Goal: Task Accomplishment & Management: Use online tool/utility

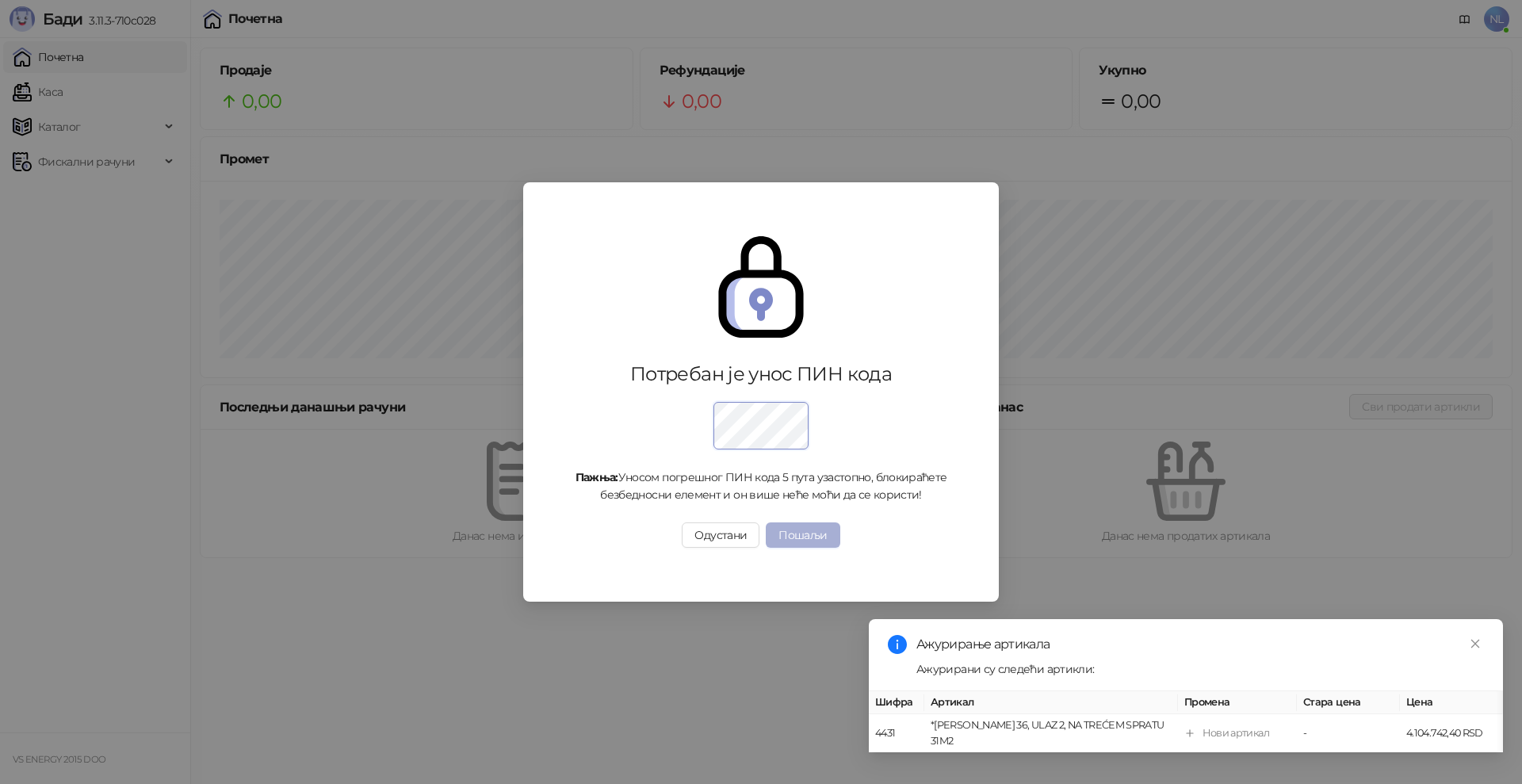
click at [830, 539] on button "Пошаљи" at bounding box center [803, 535] width 74 height 25
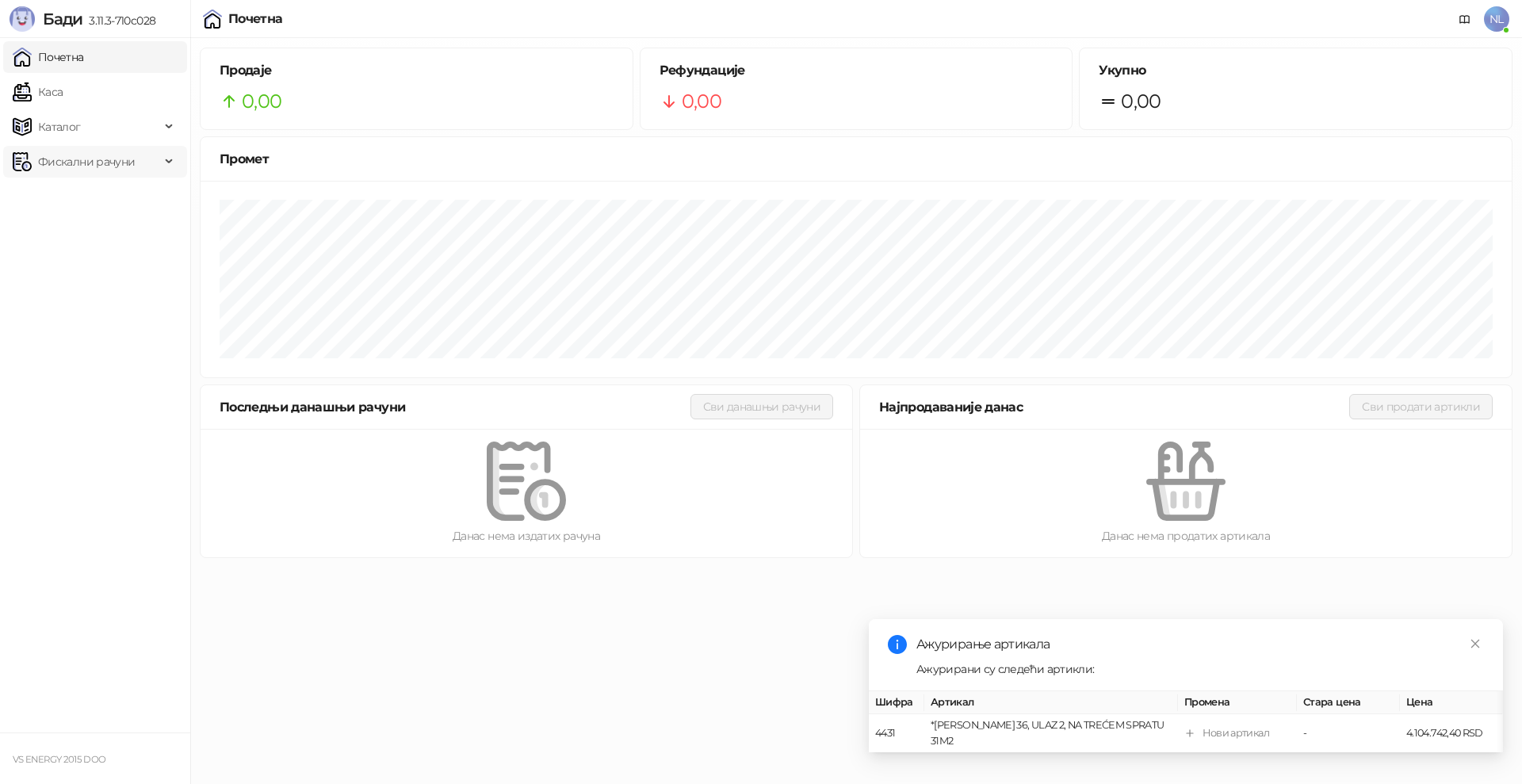
click at [91, 162] on span "Фискални рачуни" at bounding box center [86, 161] width 97 height 31
click at [121, 197] on link "Издати рачуни" at bounding box center [72, 196] width 106 height 31
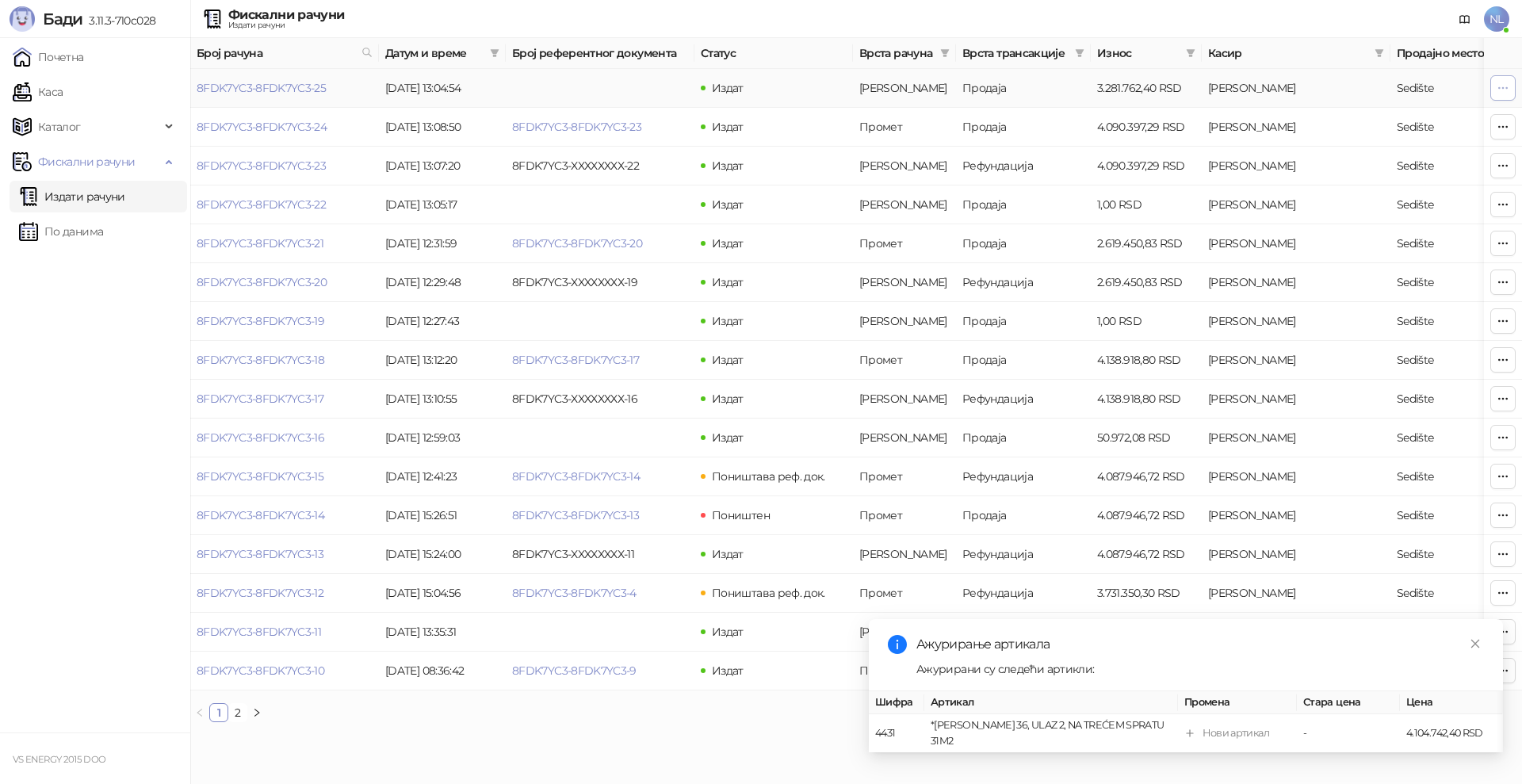
click at [1504, 85] on icon "button" at bounding box center [1503, 88] width 13 height 13
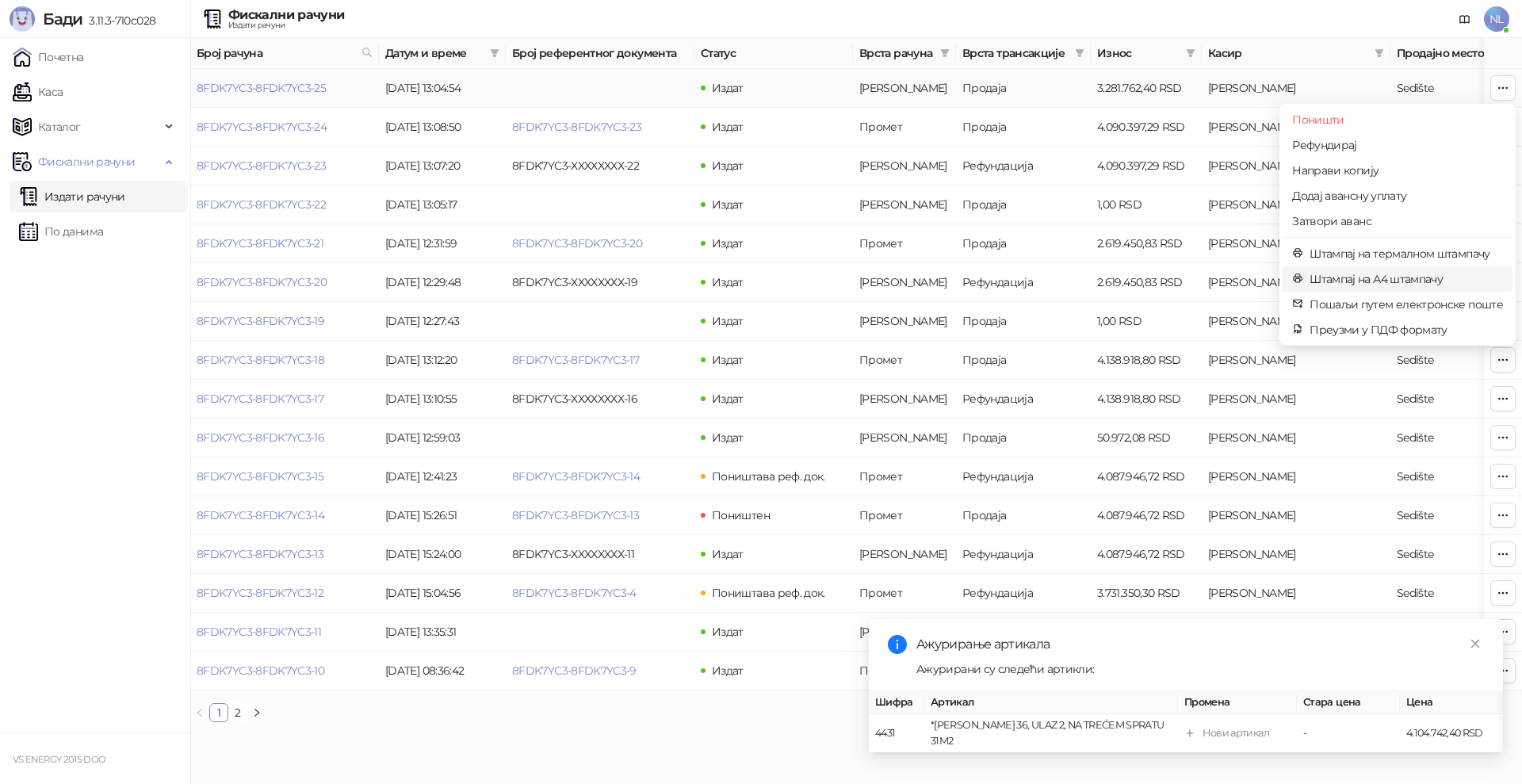
click at [1377, 278] on span "Штампај на А4 штампачу" at bounding box center [1406, 279] width 193 height 17
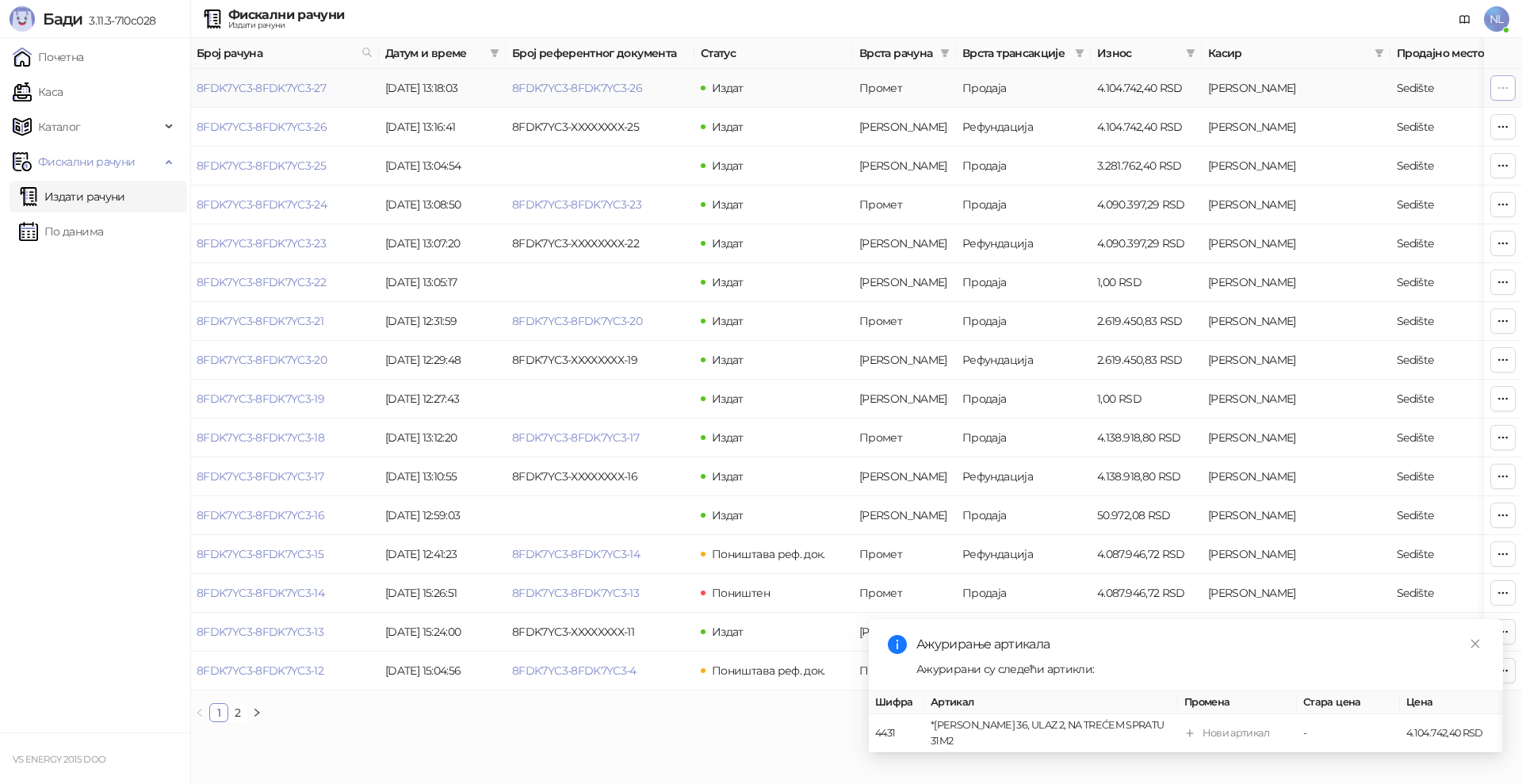
click at [1493, 83] on button "button" at bounding box center [1503, 88] width 25 height 25
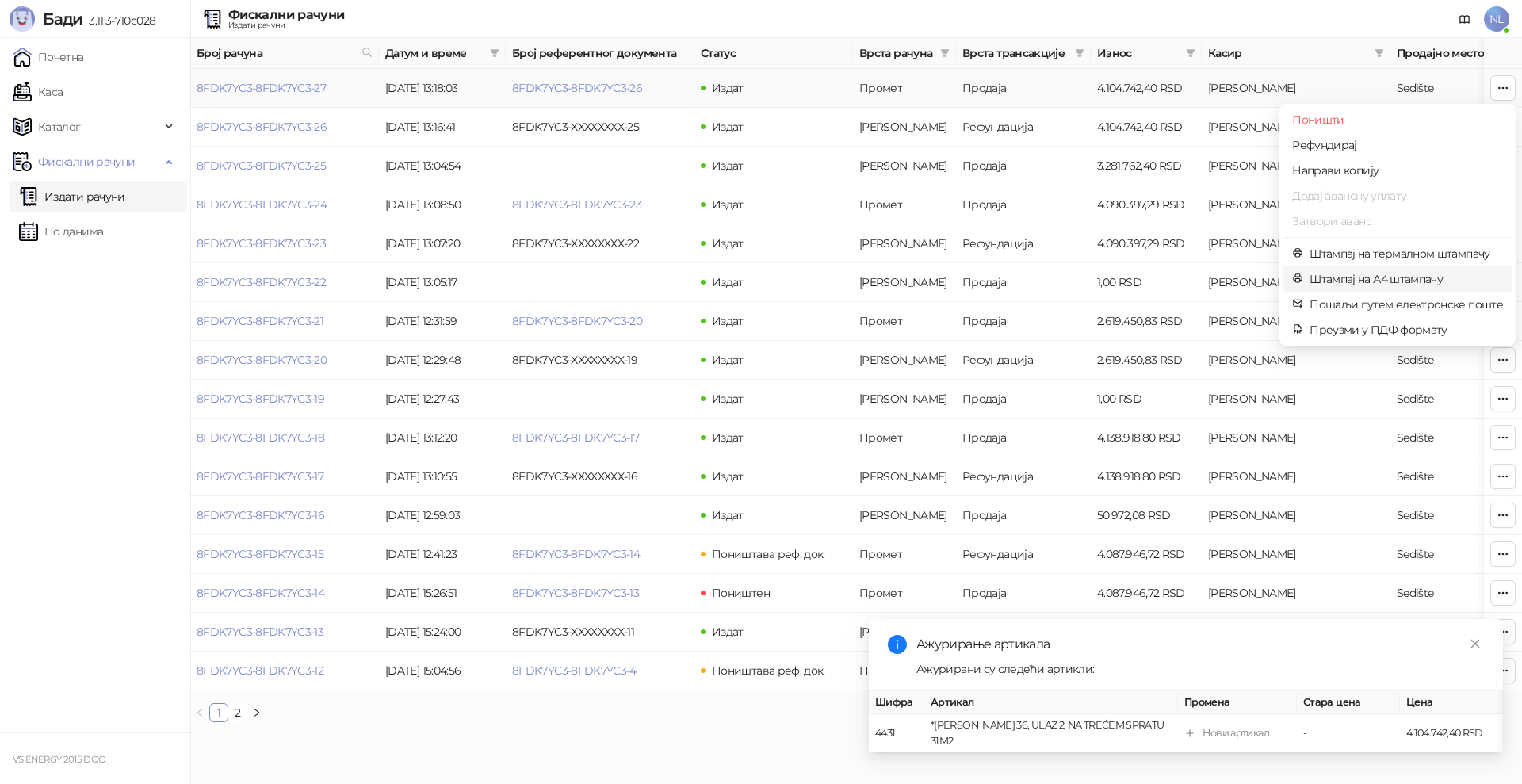
click at [1360, 277] on span "Штампај на А4 штампачу" at bounding box center [1406, 279] width 193 height 17
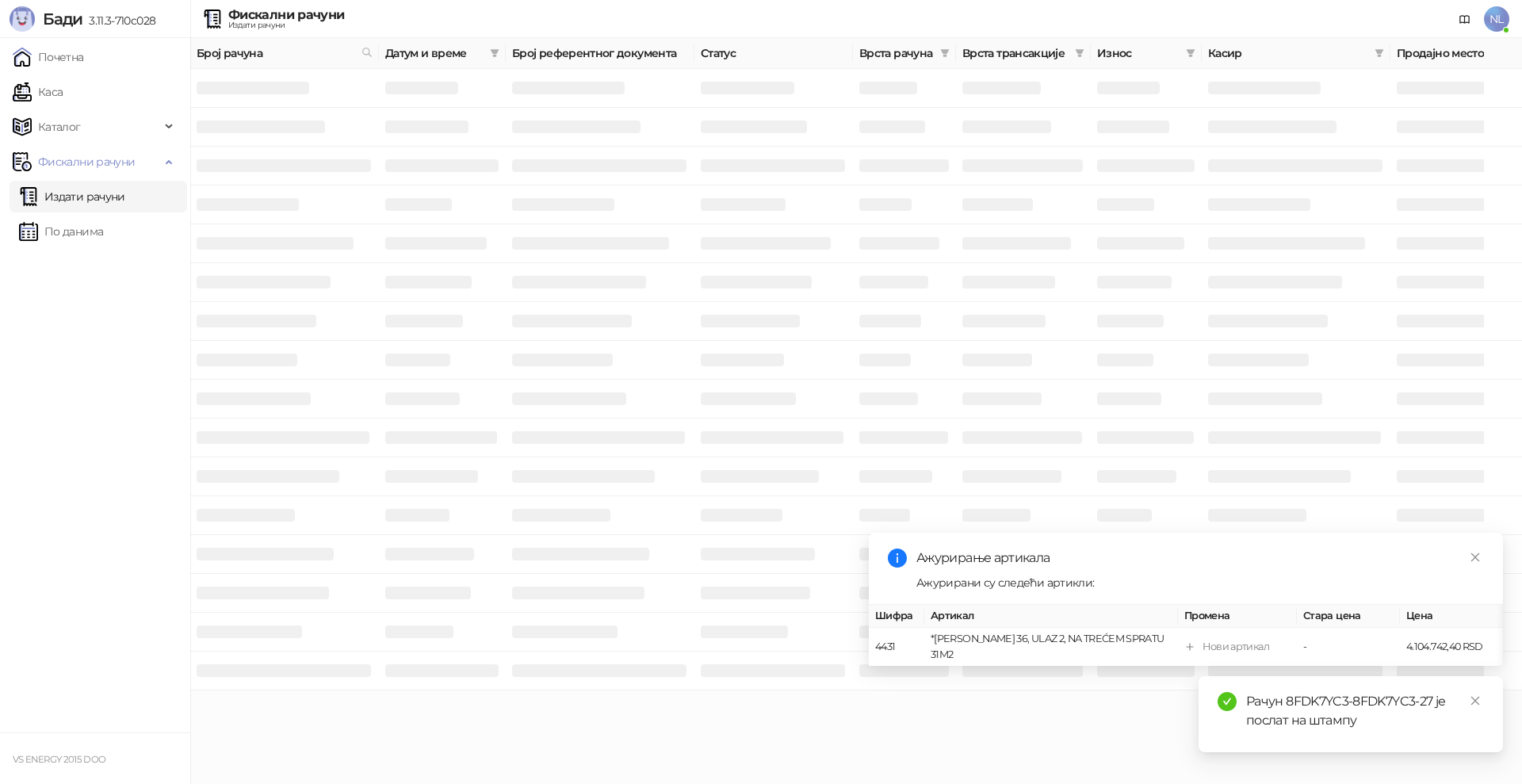
click at [1503, 84] on td at bounding box center [1503, 88] width 38 height 39
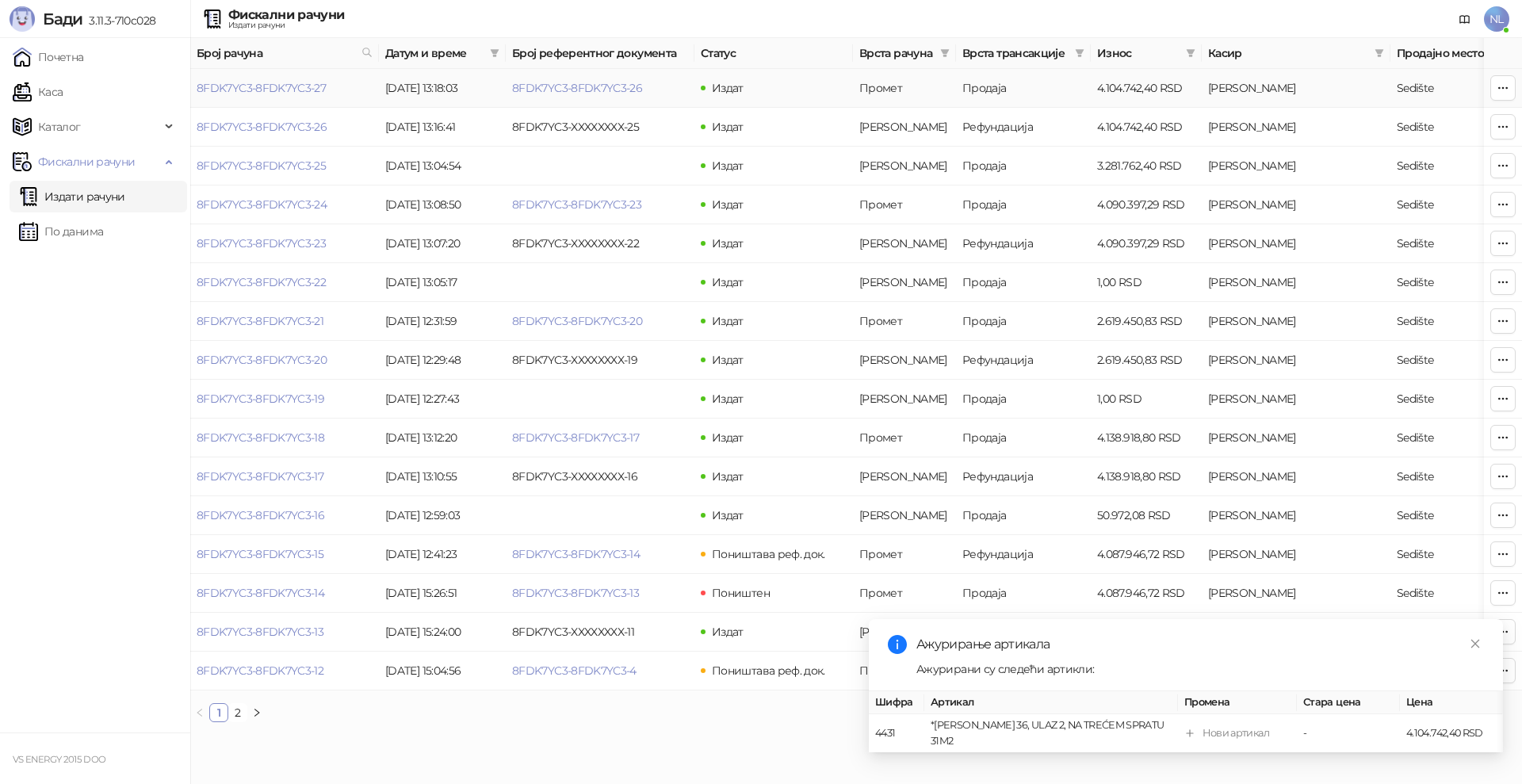
click at [1502, 87] on icon "button" at bounding box center [1504, 87] width 9 height 1
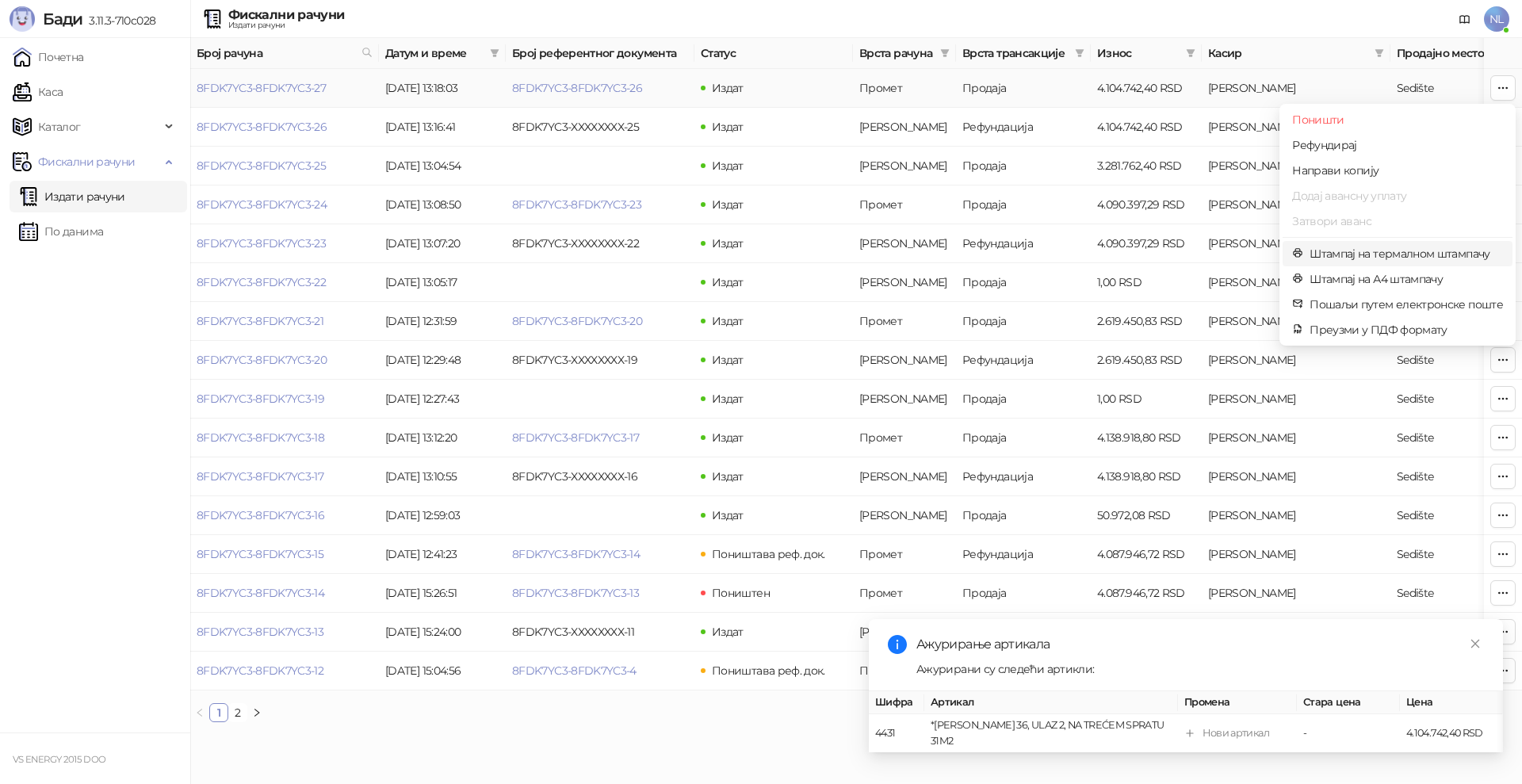
click at [1348, 262] on span "Штампај на термалном штампачу" at bounding box center [1406, 253] width 193 height 17
